Goal: Information Seeking & Learning: Learn about a topic

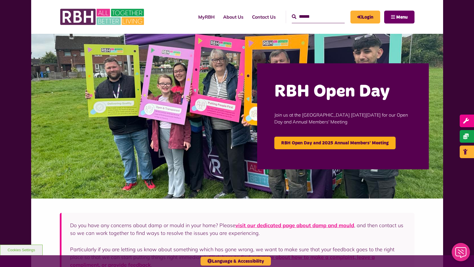
click at [402, 19] on span "Menu" at bounding box center [401, 17] width 11 height 5
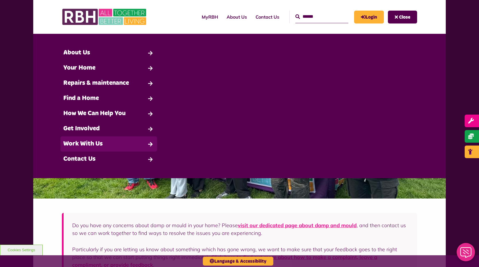
click at [98, 143] on link "Work With Us" at bounding box center [108, 143] width 96 height 15
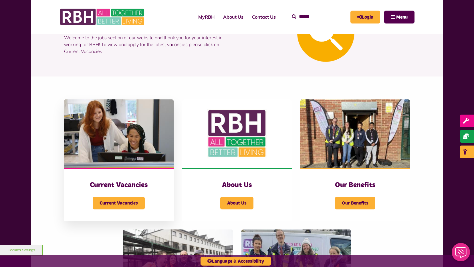
scroll to position [57, 0]
click at [116, 187] on h3 "Current Vacancies" at bounding box center [119, 184] width 87 height 9
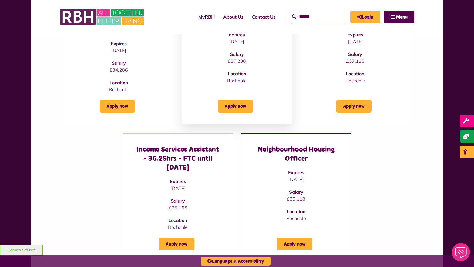
scroll to position [86, 0]
